Goal: Task Accomplishment & Management: Use online tool/utility

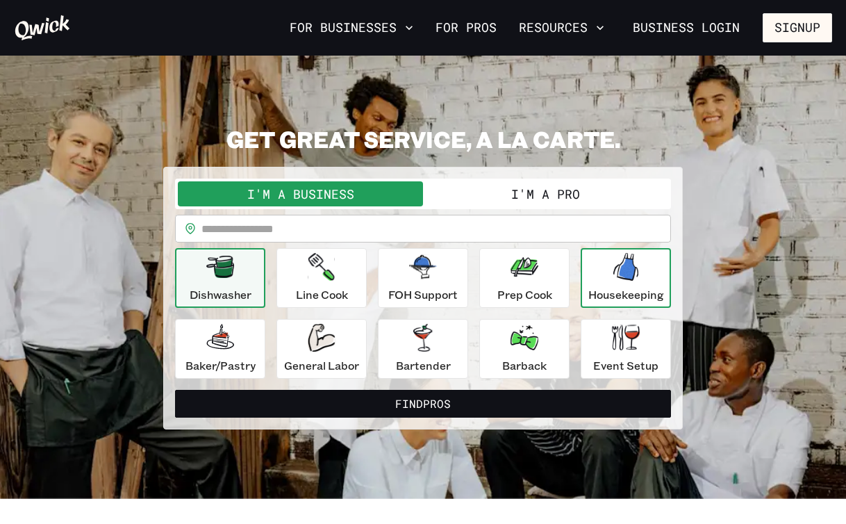
click at [599, 279] on div "Housekeeping" at bounding box center [626, 278] width 76 height 50
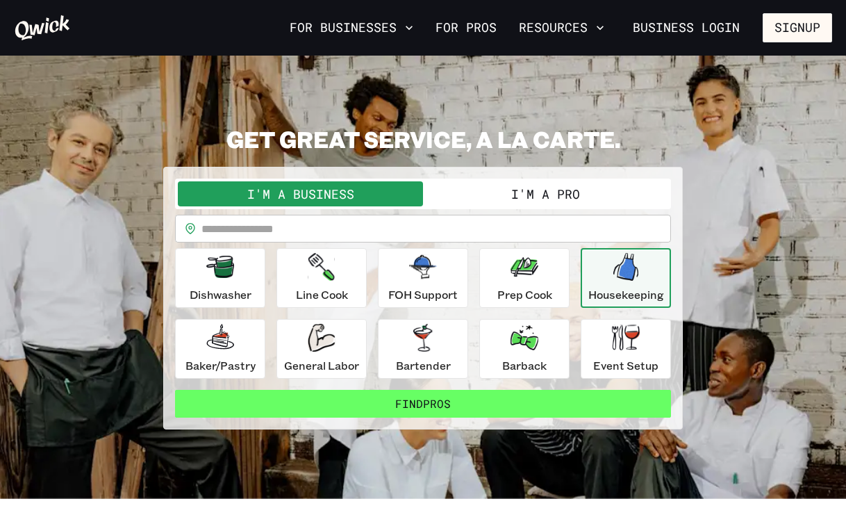
click at [420, 407] on button "Find Pros" at bounding box center [423, 404] width 496 height 28
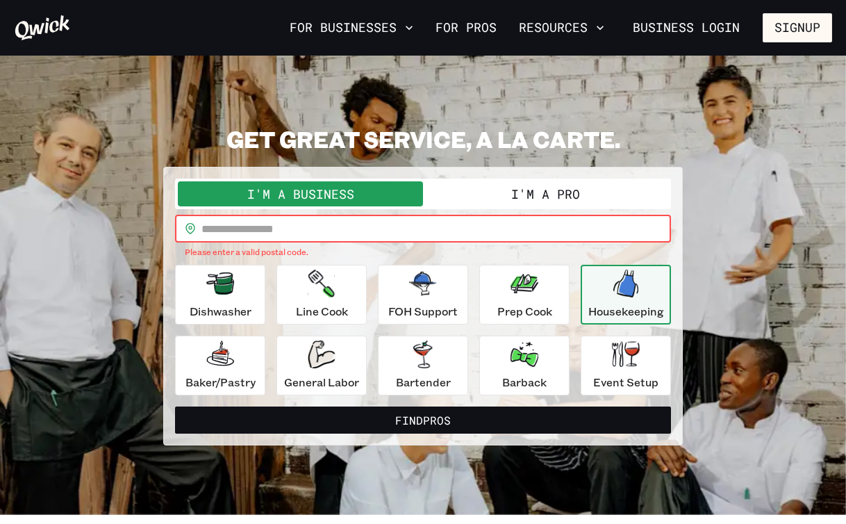
click at [346, 235] on input "text" at bounding box center [436, 229] width 470 height 28
click at [520, 190] on button "I'm a Pro" at bounding box center [545, 193] width 245 height 25
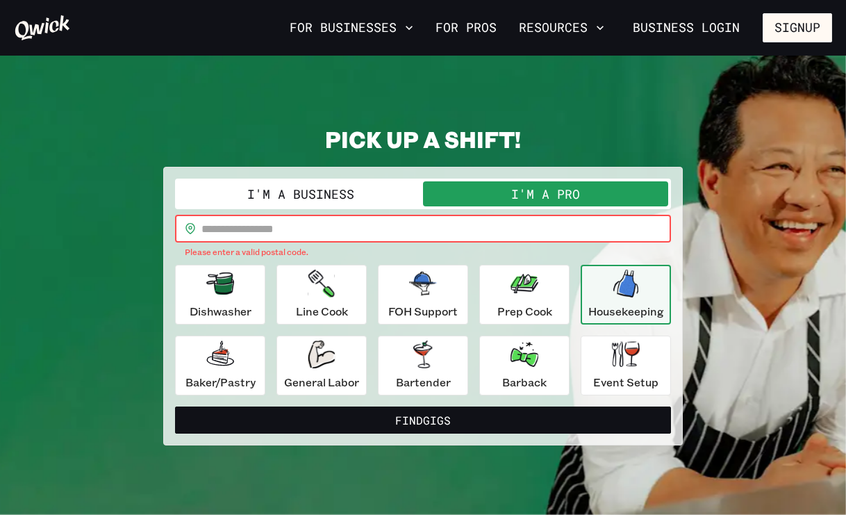
click at [447, 228] on input "text" at bounding box center [436, 229] width 470 height 28
click at [423, 419] on button "Find Gigs" at bounding box center [423, 420] width 496 height 28
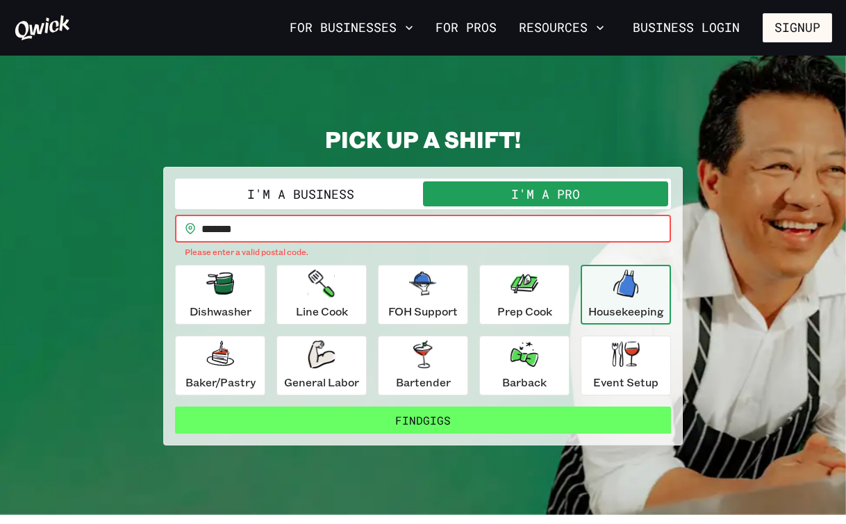
click at [356, 420] on button "Find Gigs" at bounding box center [423, 420] width 496 height 28
click at [385, 416] on button "Find Gigs" at bounding box center [423, 420] width 496 height 28
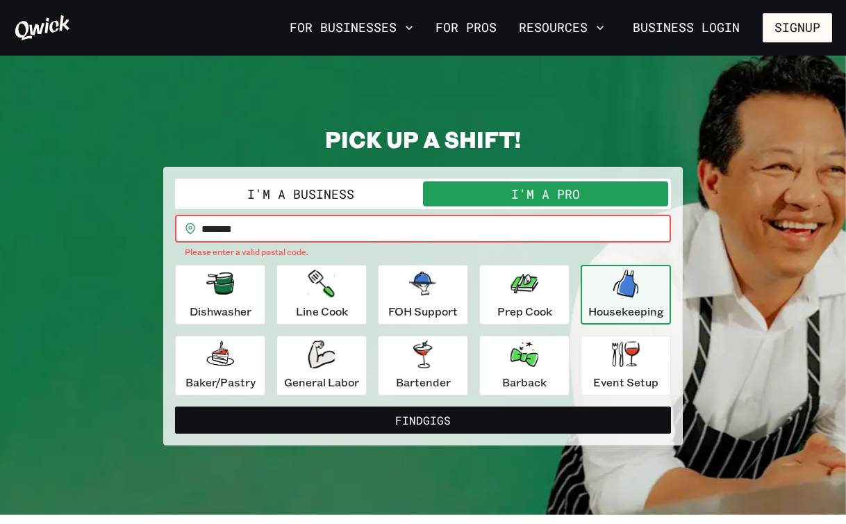
click at [231, 227] on input "*******" at bounding box center [436, 229] width 470 height 28
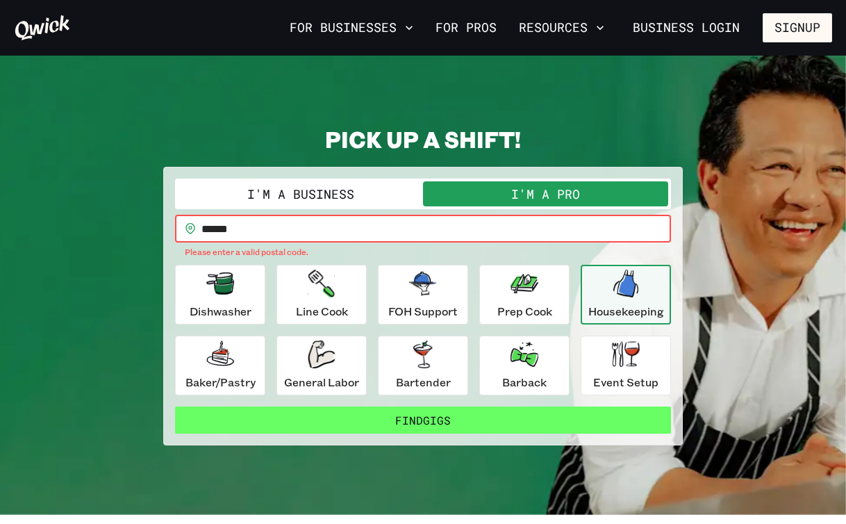
type input "******"
click at [426, 416] on button "Find Gigs" at bounding box center [423, 420] width 496 height 28
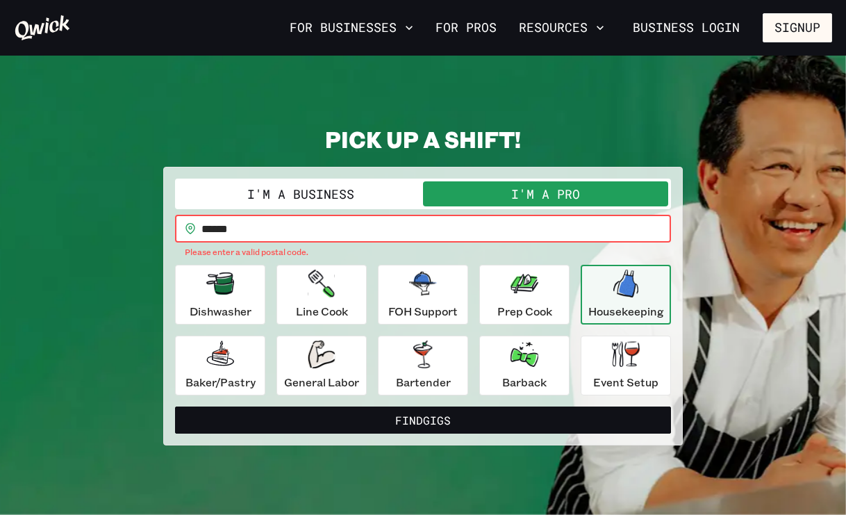
click at [255, 236] on input "******" at bounding box center [436, 229] width 470 height 28
click at [188, 228] on icon at bounding box center [190, 228] width 11 height 11
click at [194, 227] on icon at bounding box center [189, 228] width 9 height 11
click at [194, 227] on icon at bounding box center [190, 228] width 11 height 11
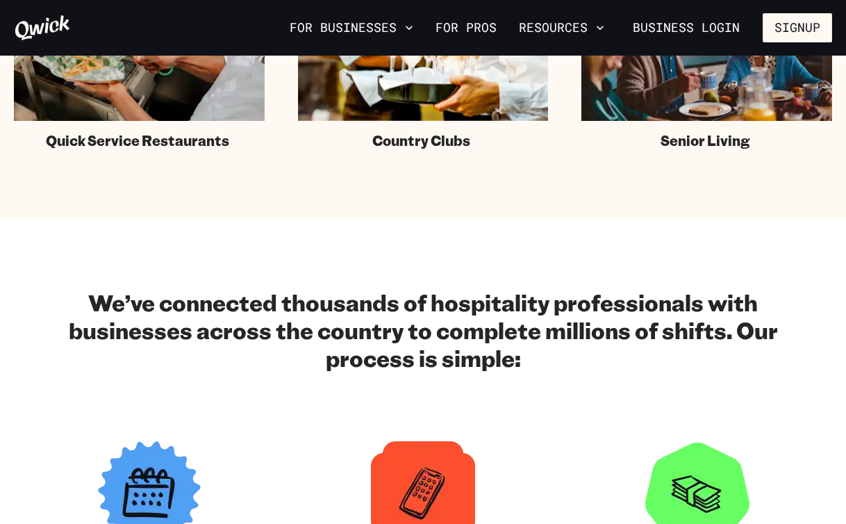
scroll to position [822, 0]
